Goal: Task Accomplishment & Management: Complete application form

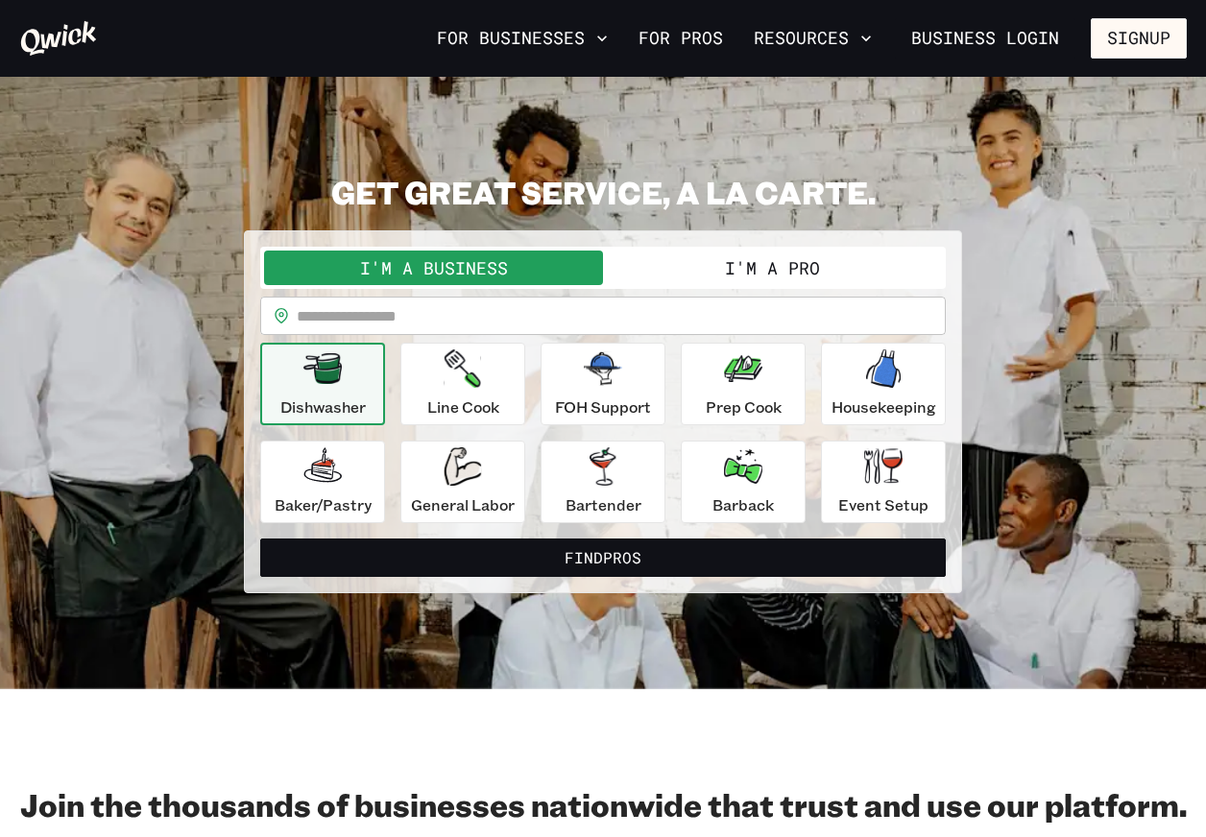
click at [644, 280] on button "I'm a Pro" at bounding box center [772, 268] width 339 height 35
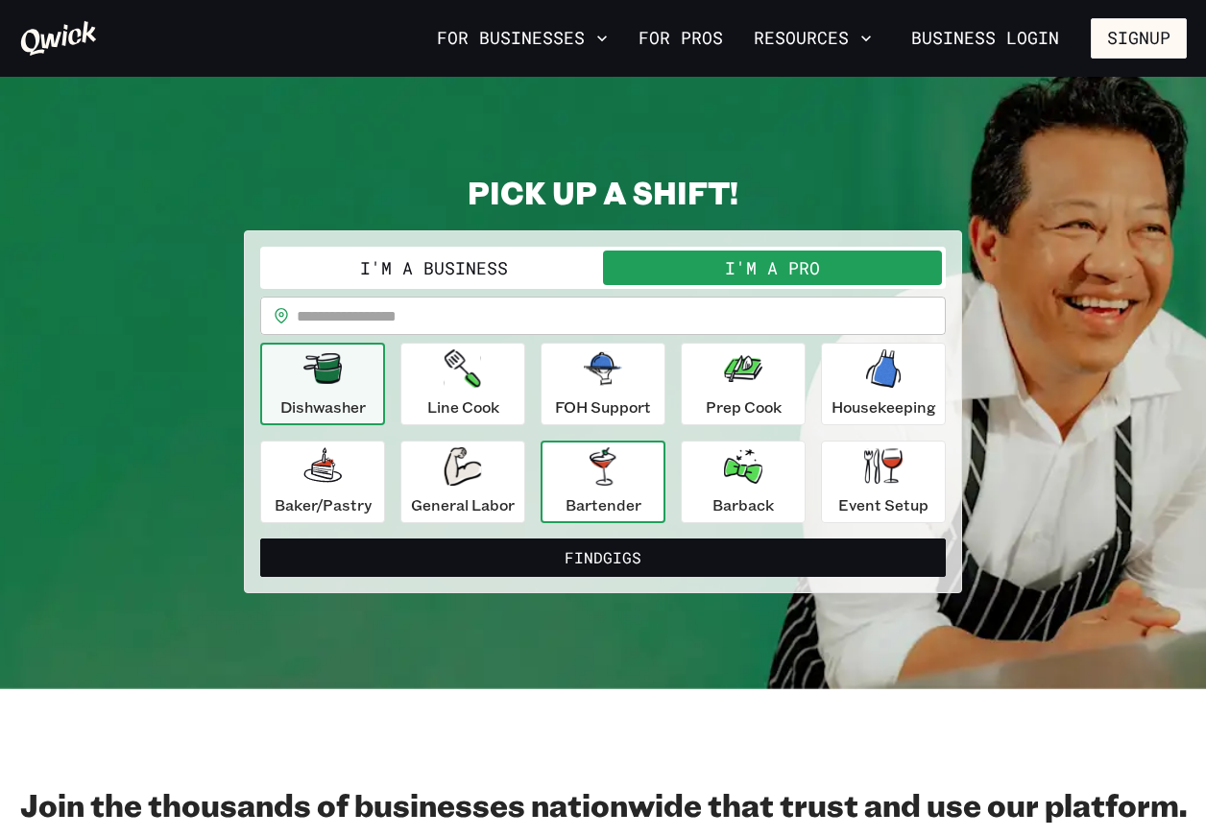
click at [608, 486] on div "Bartender" at bounding box center [603, 481] width 76 height 69
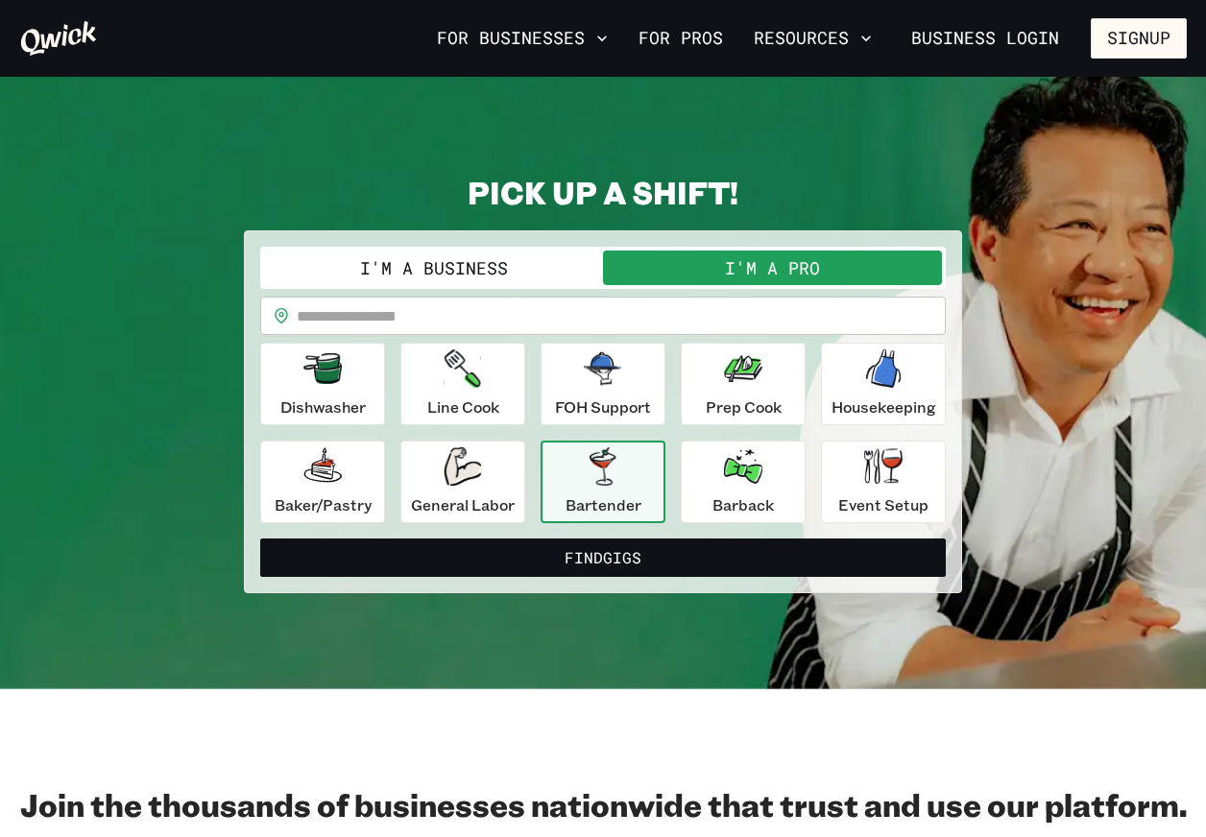
click at [621, 321] on input "text" at bounding box center [621, 316] width 649 height 38
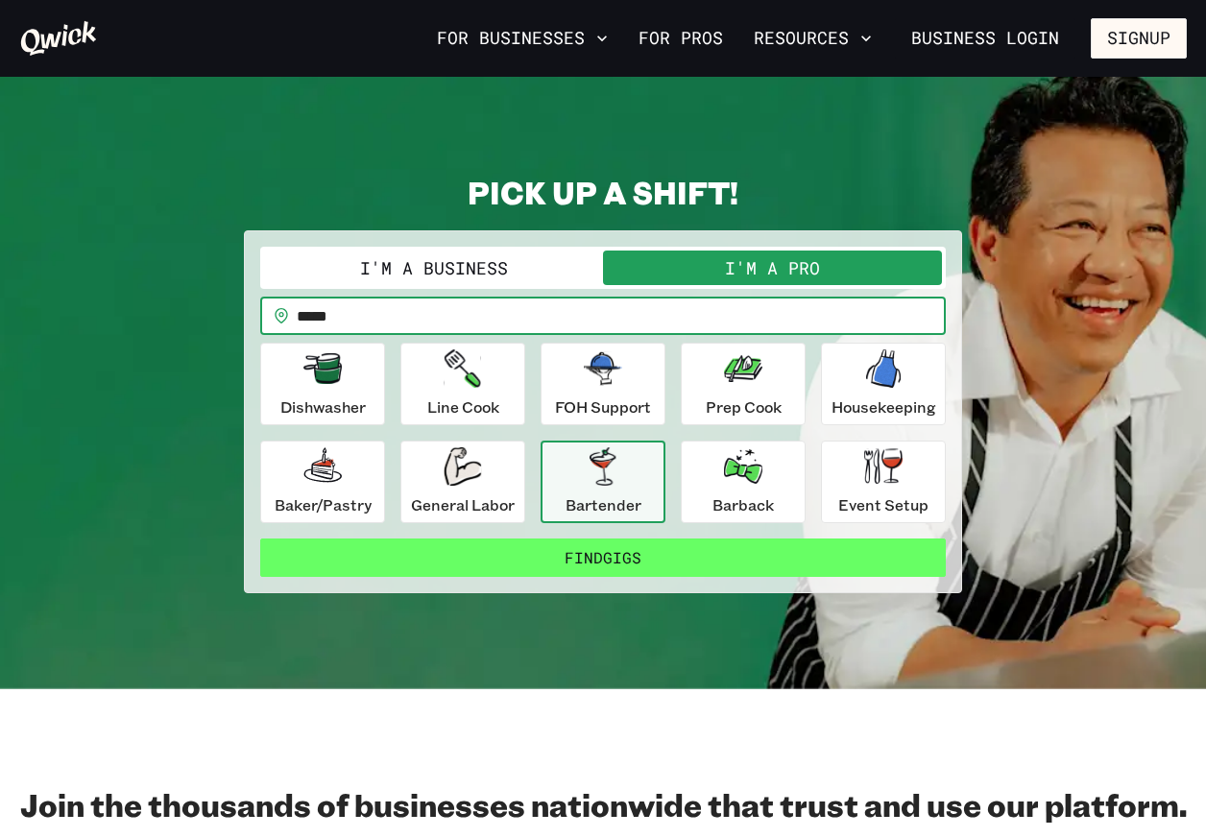
type input "*****"
click at [784, 554] on button "Find Gigs" at bounding box center [602, 557] width 685 height 38
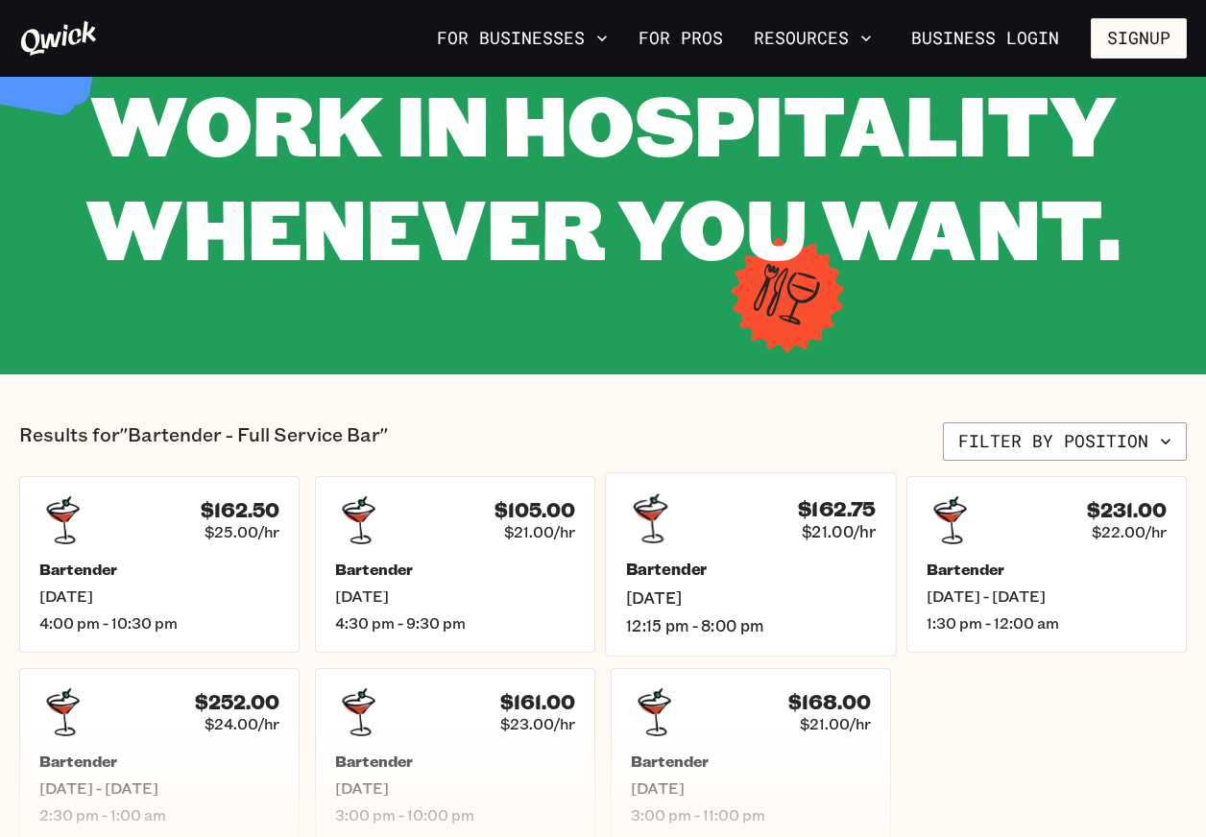
scroll to position [143, 0]
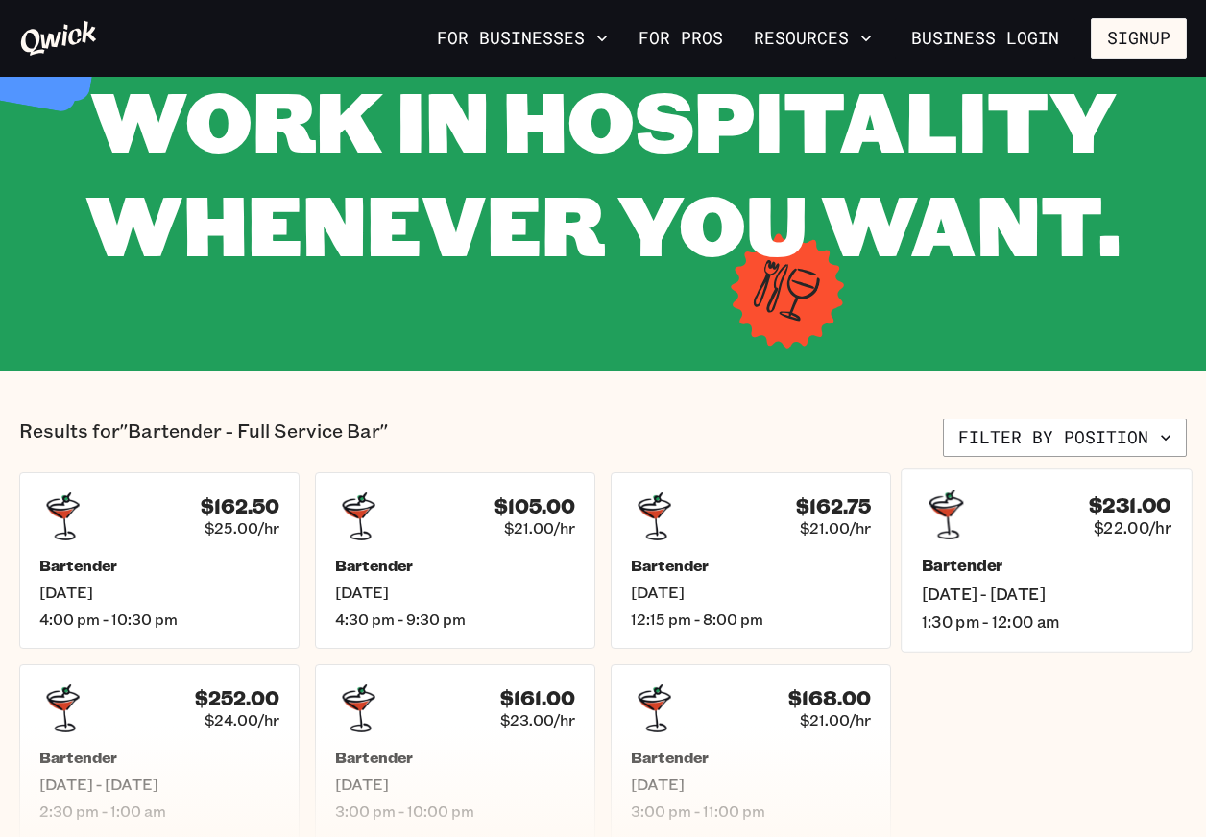
click at [1010, 556] on h5 "Bartender" at bounding box center [1046, 566] width 250 height 20
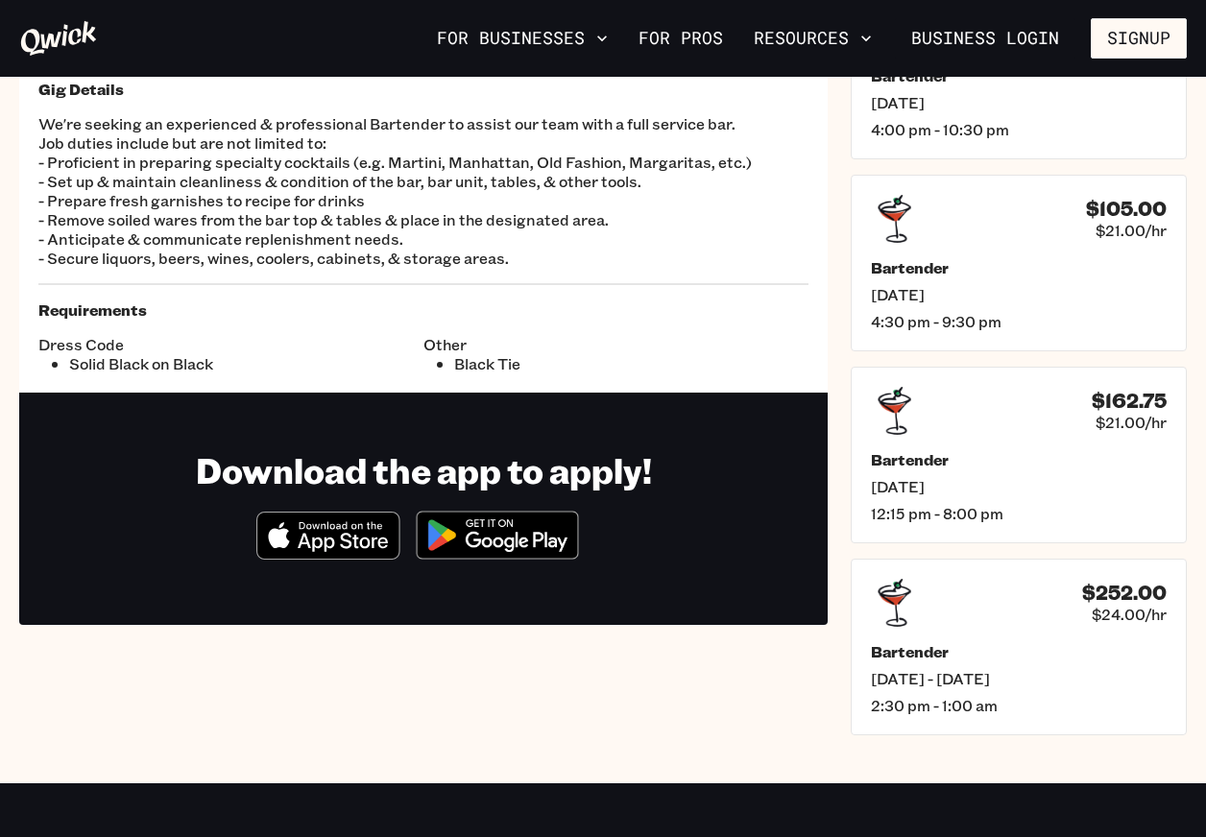
scroll to position [196, 0]
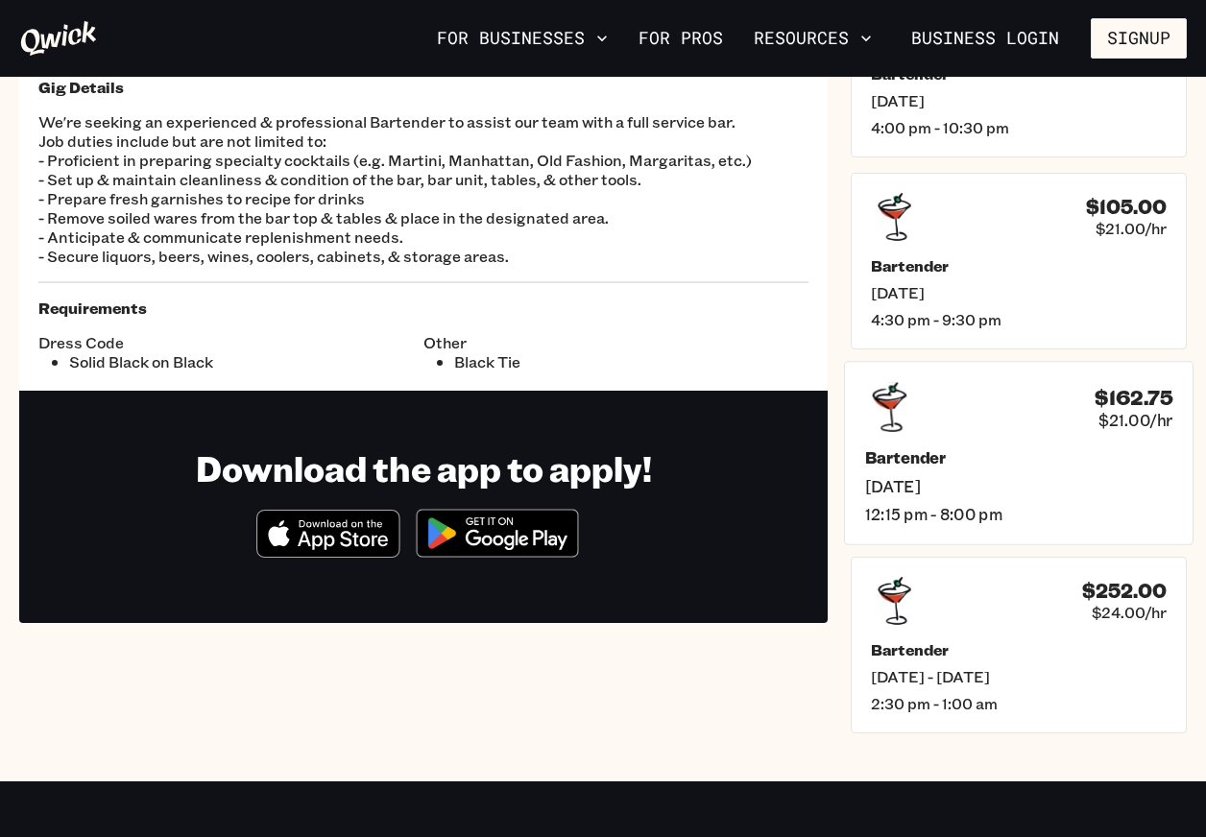
click at [1041, 481] on span "Sat, Sep 20" at bounding box center [1018, 485] width 307 height 20
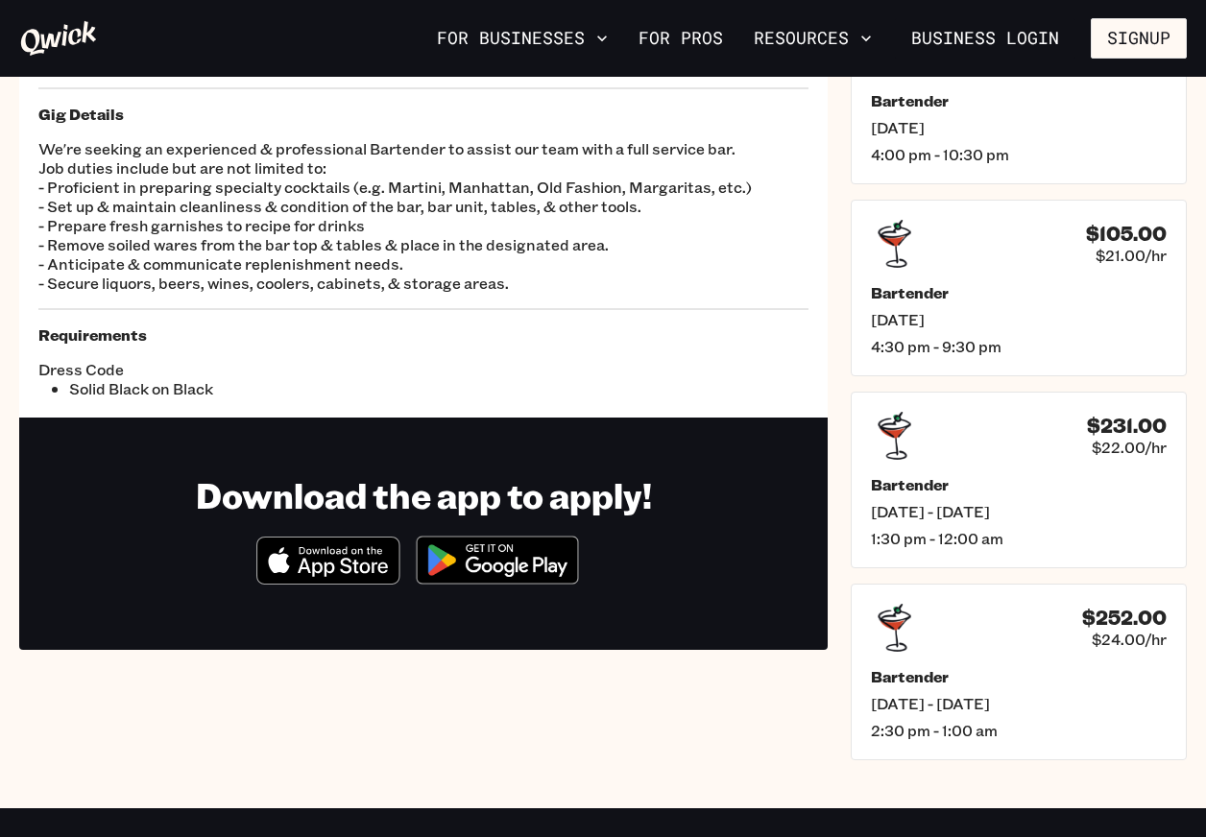
scroll to position [168, 0]
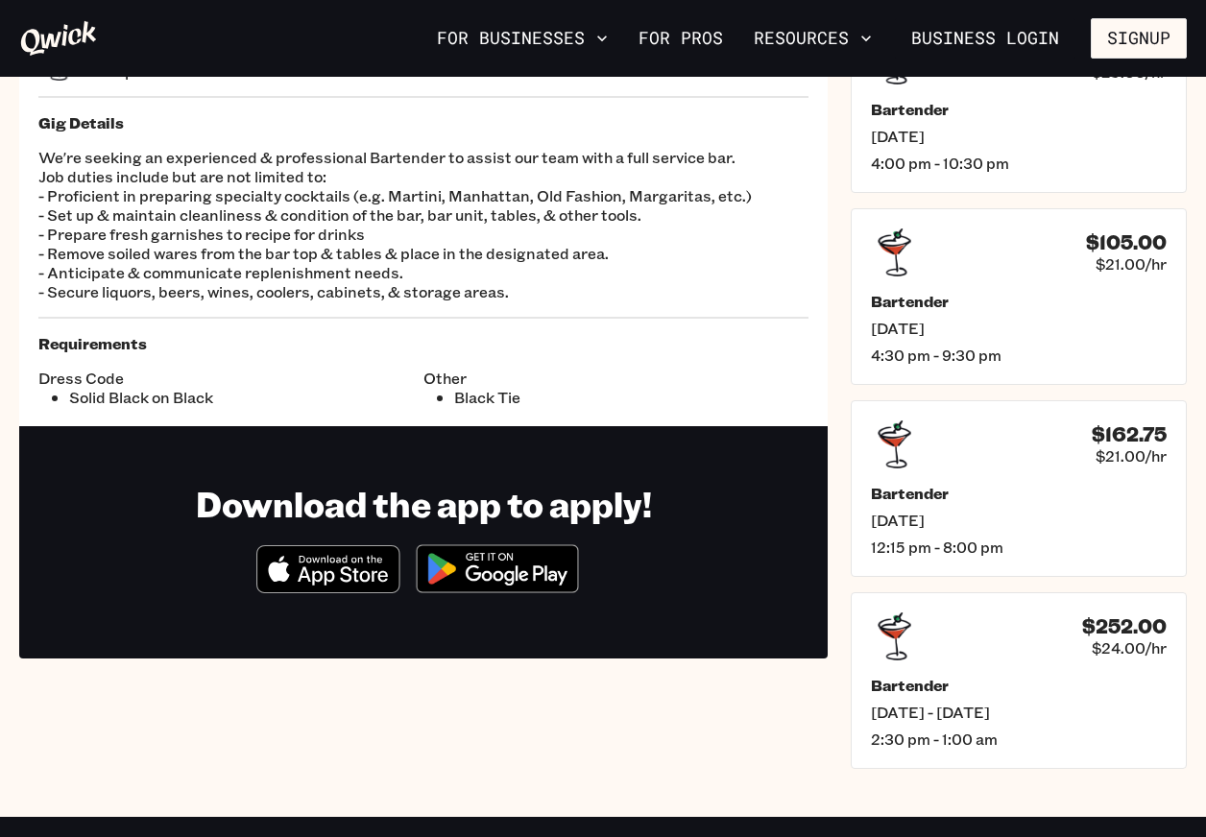
scroll to position [107, 0]
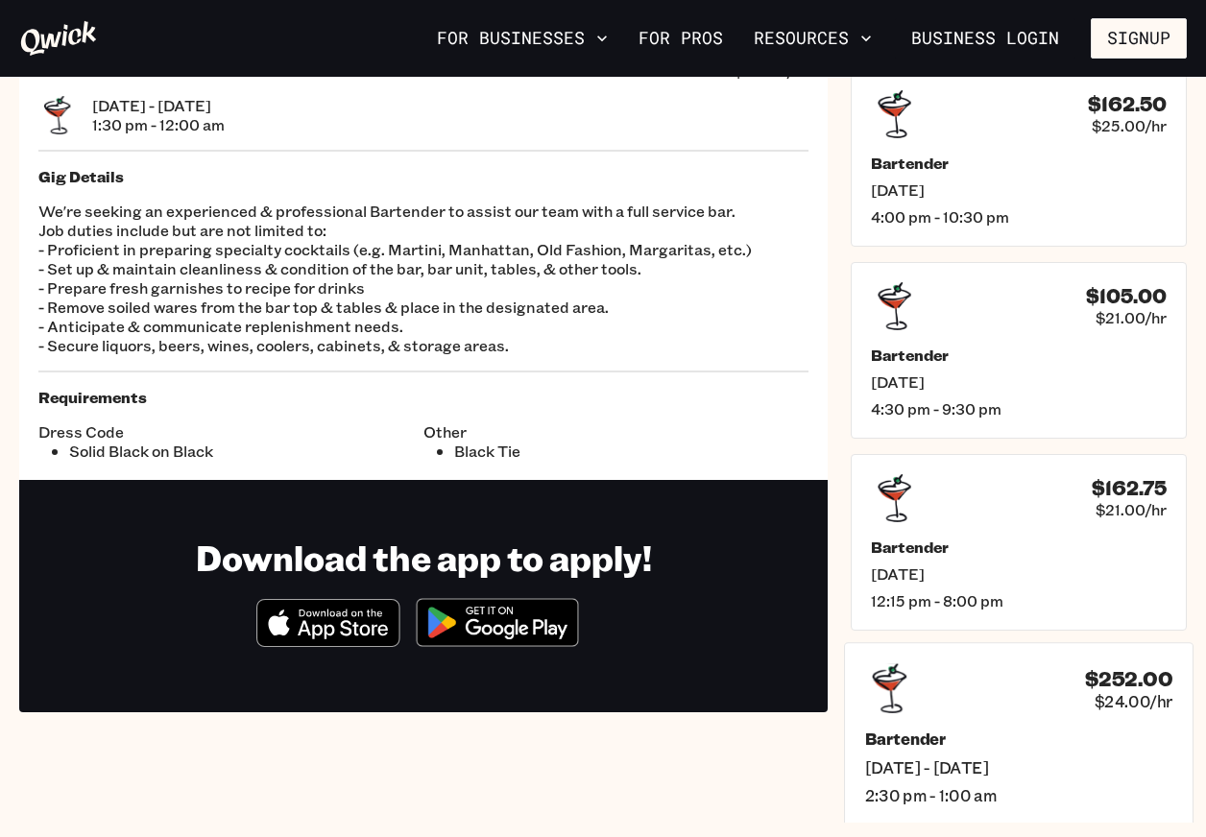
click at [912, 658] on div "$252.00 $24.00/hr Bartender Sat, Sep 20 - Sun, Sep 21 2:30 pm - 1:00 am" at bounding box center [1018, 733] width 349 height 183
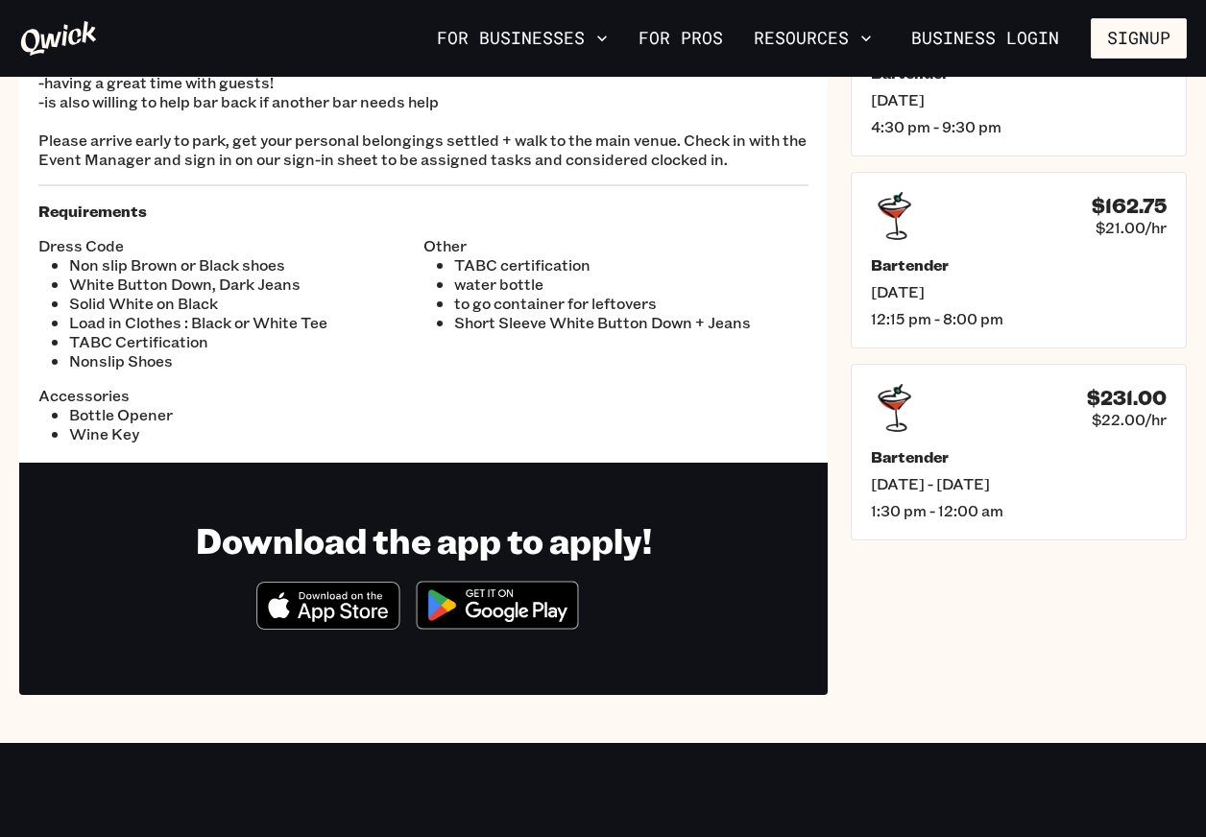
scroll to position [464, 0]
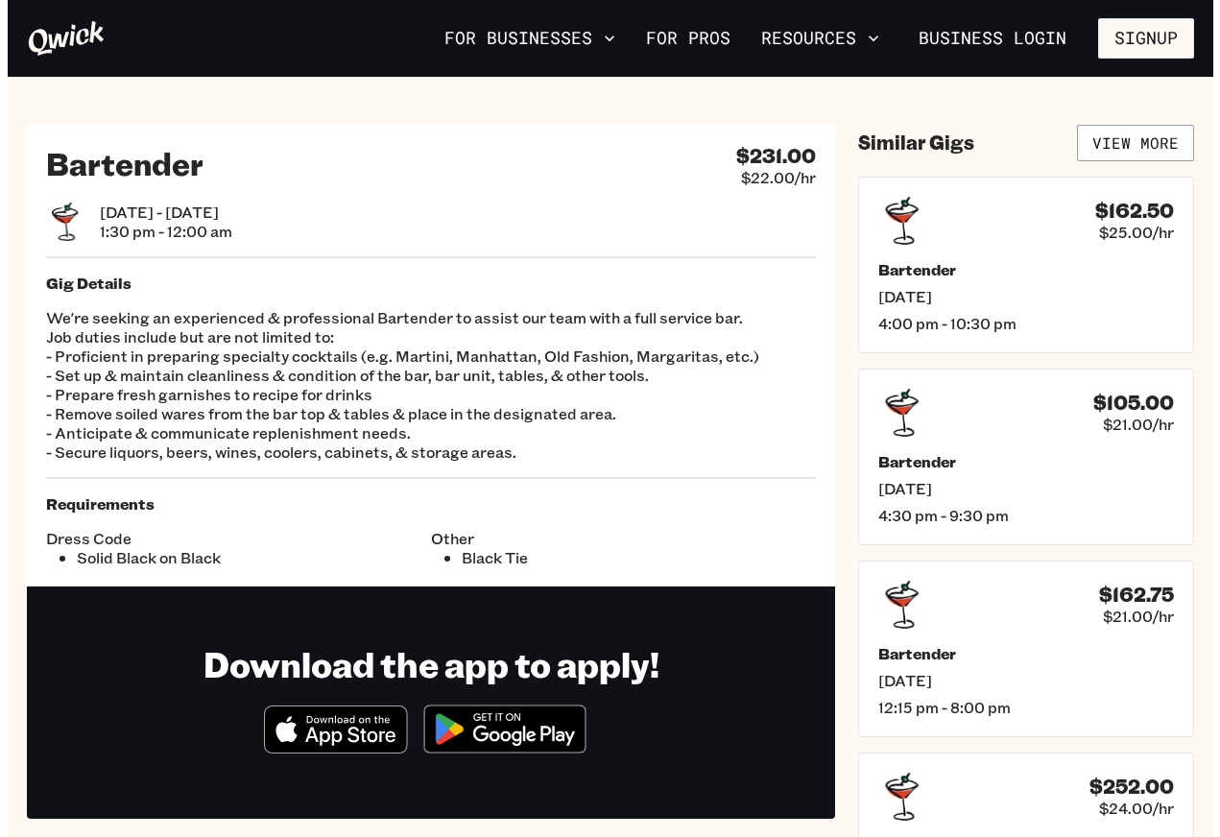
scroll to position [2, 0]
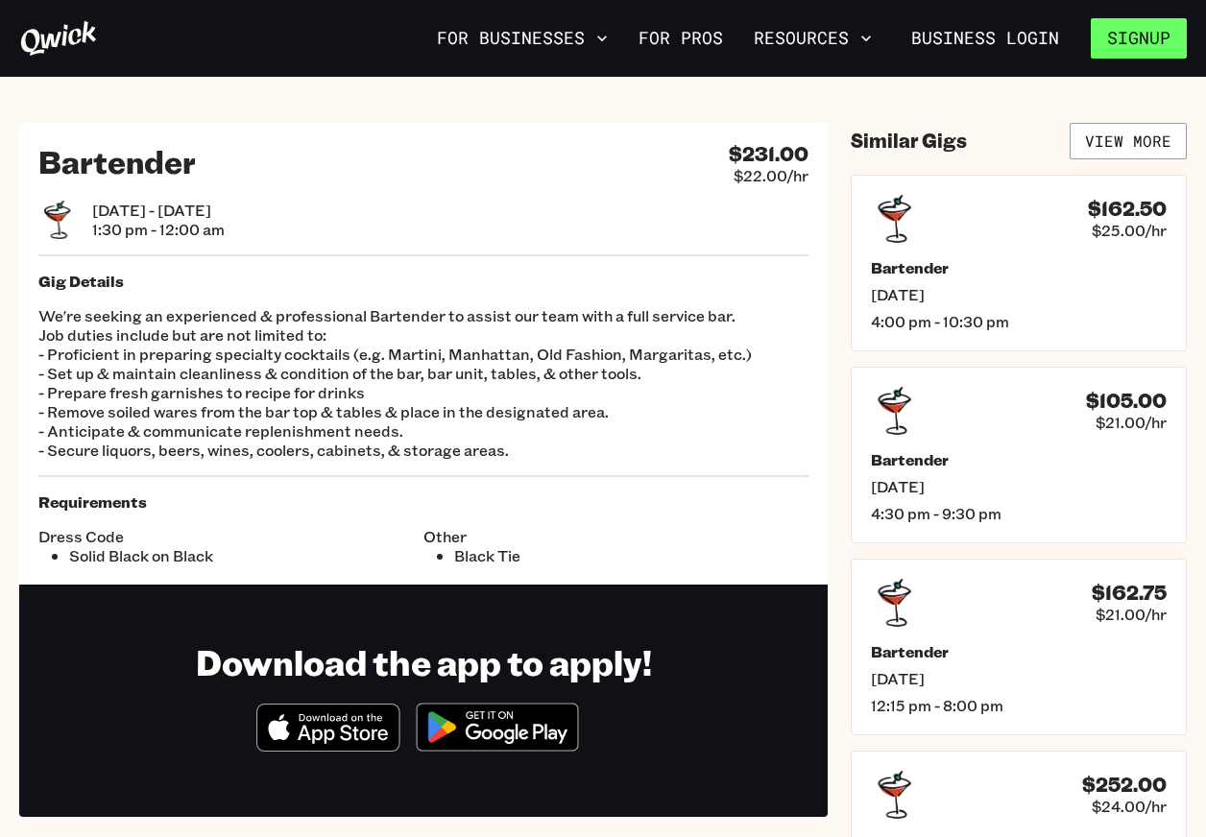
click at [1148, 56] on button "Signup" at bounding box center [1138, 38] width 96 height 40
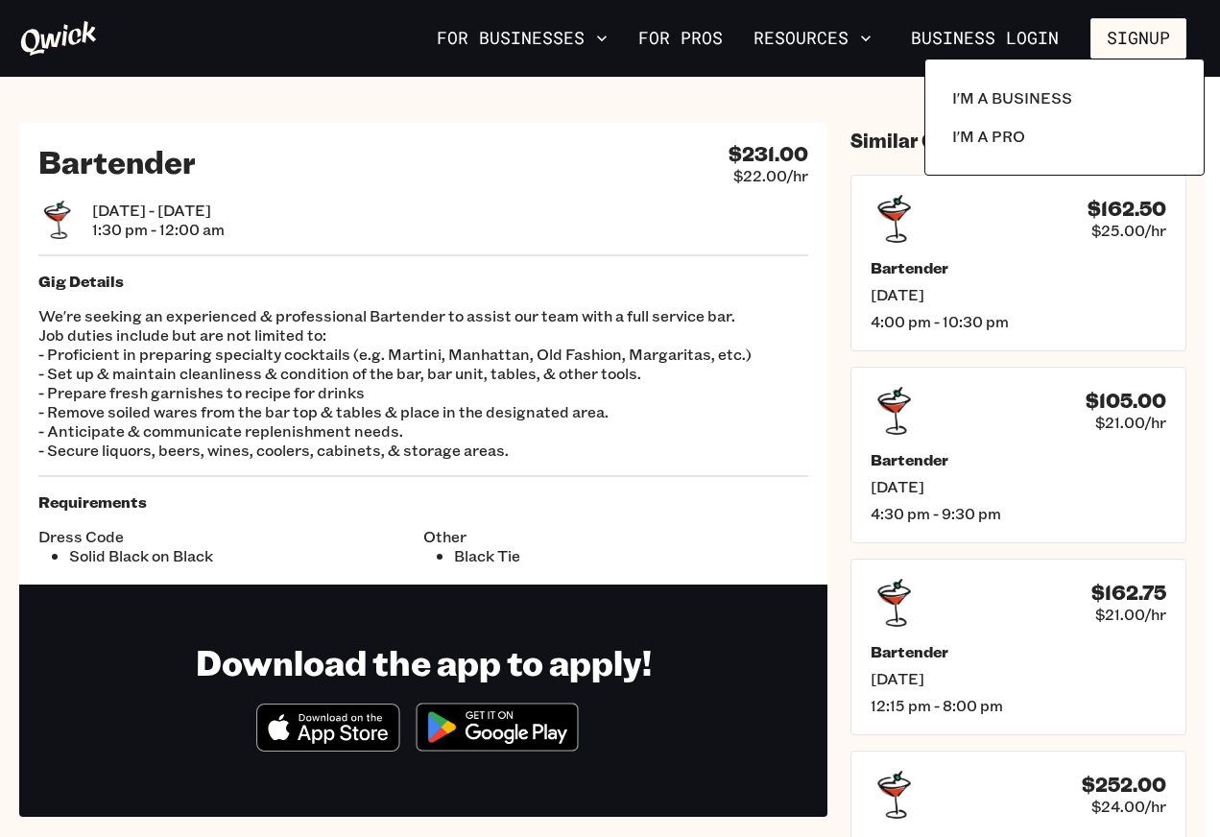
click at [1000, 156] on div "I'm a Business I'm a Pro" at bounding box center [1064, 117] width 280 height 117
click at [1000, 143] on p "I'm a Pro" at bounding box center [988, 136] width 73 height 23
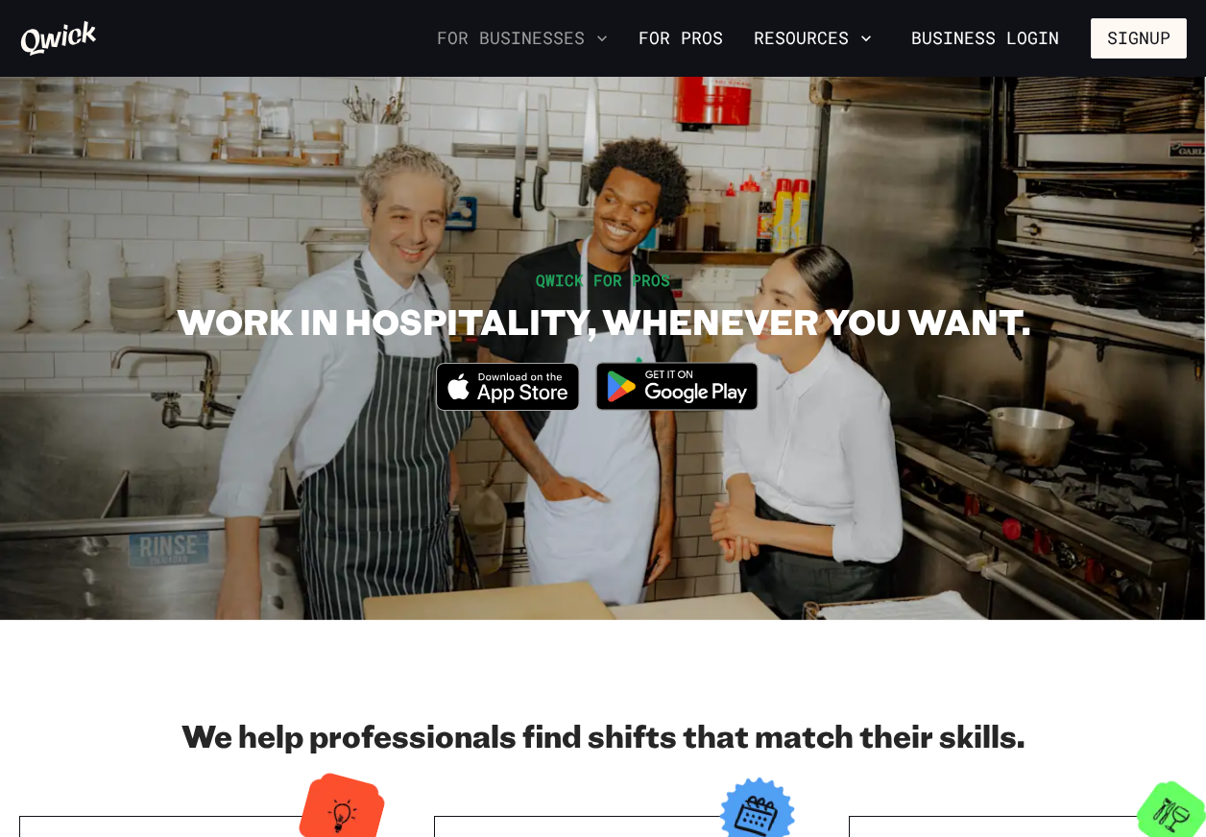
click at [588, 27] on button "For Businesses" at bounding box center [522, 38] width 186 height 33
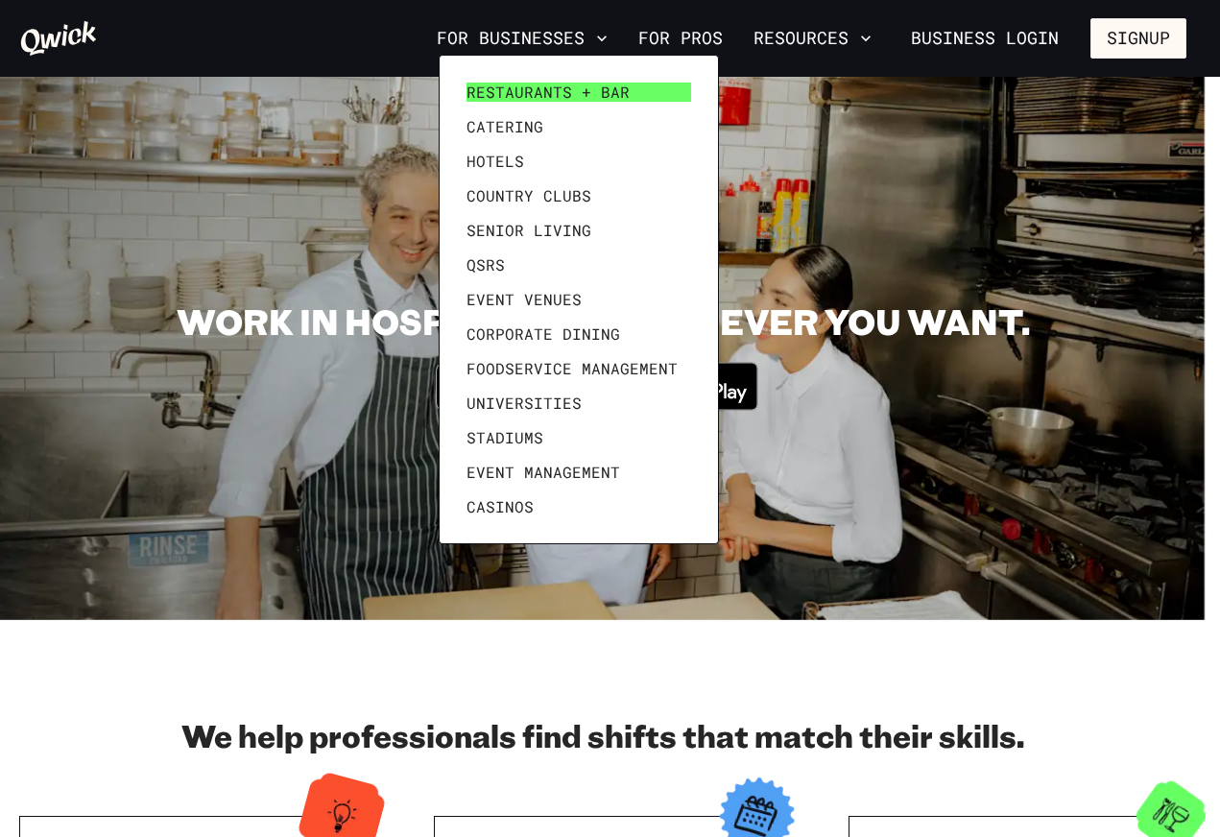
click at [591, 102] on link "Restaurants + Bar" at bounding box center [579, 92] width 240 height 35
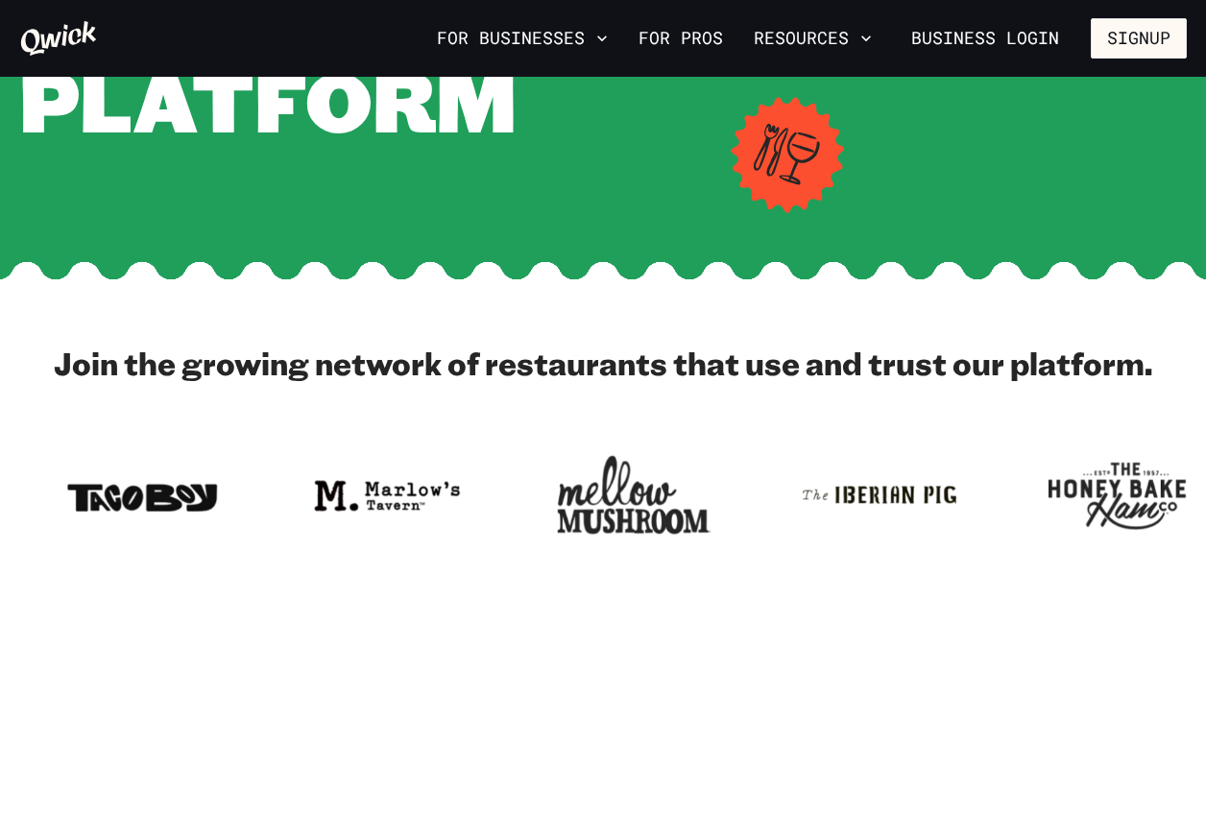
scroll to position [538, 0]
